Goal: Check status: Check status

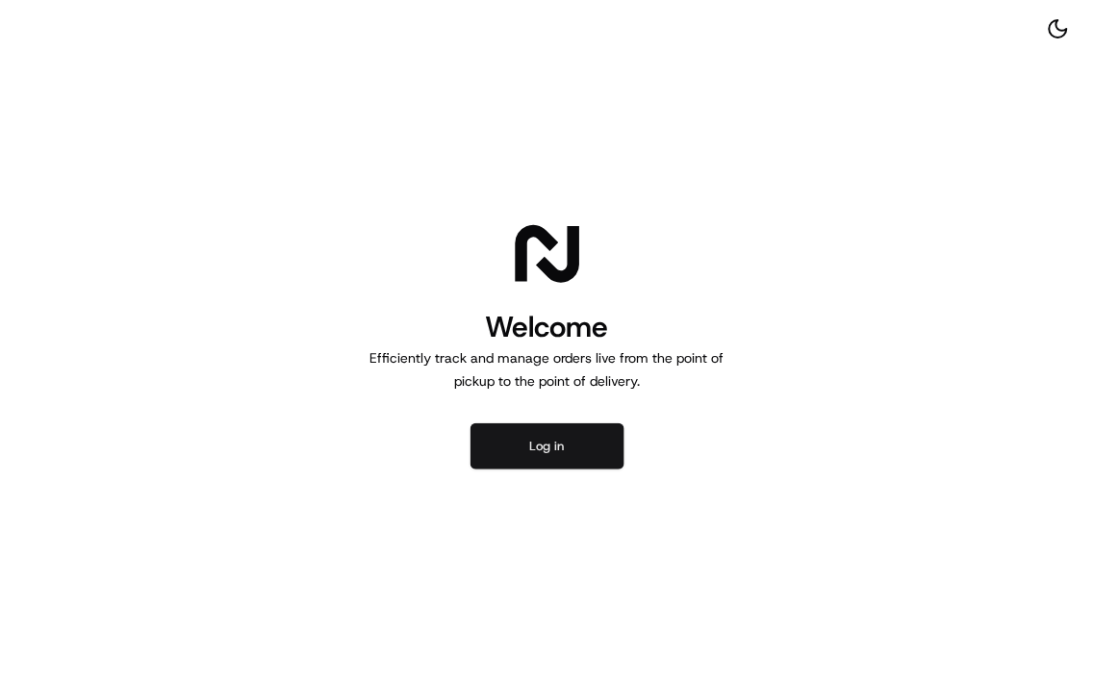
click at [581, 449] on button "Log in" at bounding box center [547, 446] width 154 height 46
